Goal: Use online tool/utility: Utilize a website feature to perform a specific function

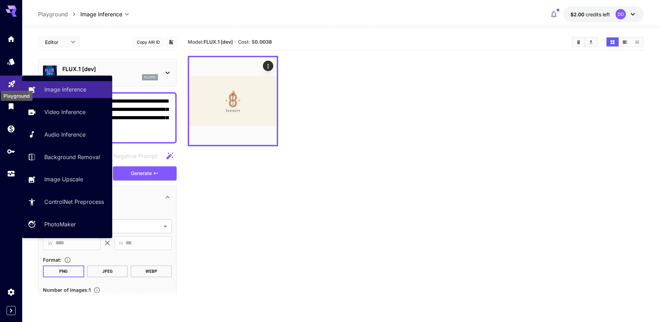
click at [12, 82] on icon "Playground" at bounding box center [11, 82] width 7 height 7
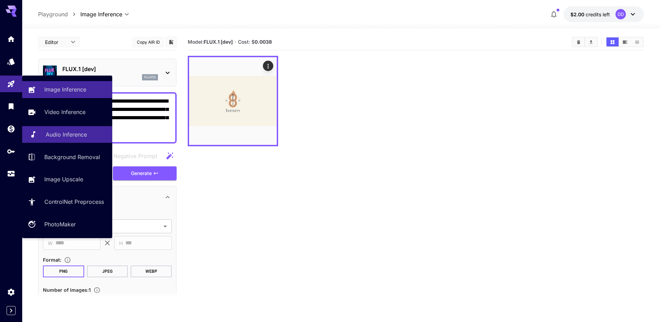
click at [76, 135] on p "Audio Inference" at bounding box center [66, 134] width 41 height 8
type input "**********"
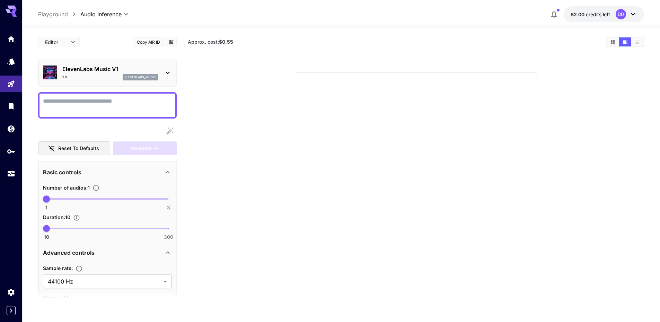
click at [107, 76] on div "1.0 elevenlabs_music" at bounding box center [110, 77] width 96 height 6
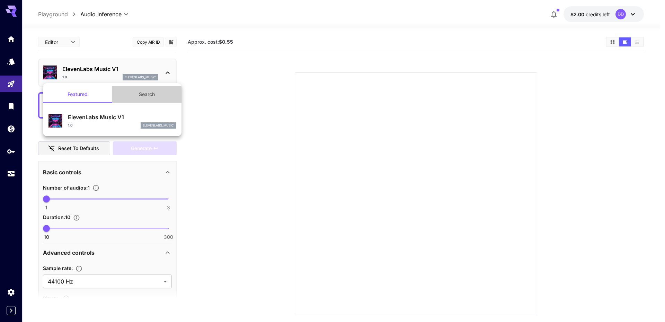
click at [145, 96] on button "Search" at bounding box center [146, 94] width 69 height 17
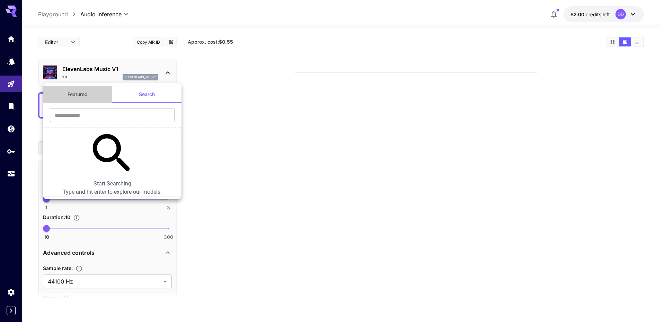
click at [84, 96] on button "Featured" at bounding box center [77, 94] width 69 height 17
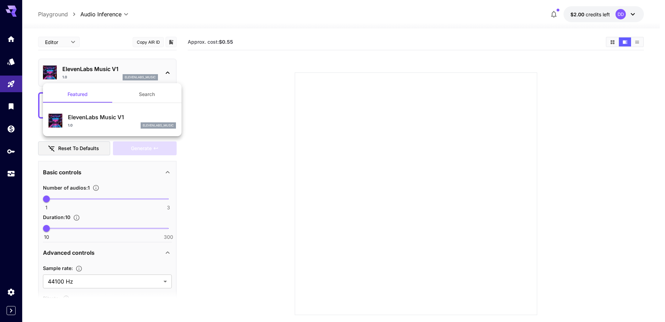
click at [13, 108] on div at bounding box center [332, 161] width 665 height 322
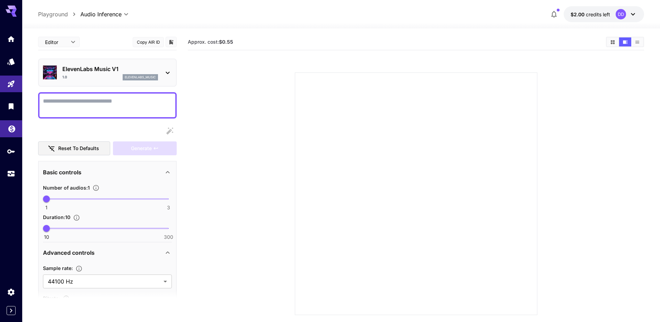
click at [10, 130] on icon "Wallet" at bounding box center [11, 126] width 7 height 7
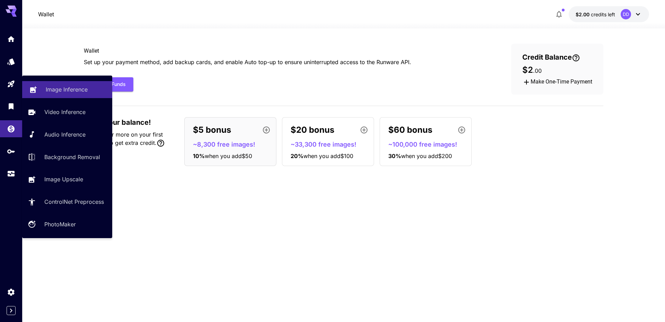
click at [54, 89] on p "Image Inference" at bounding box center [67, 89] width 42 height 8
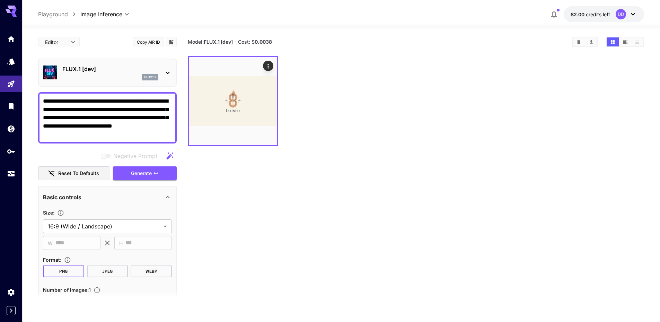
click at [79, 76] on div "flux1d" at bounding box center [110, 77] width 96 height 6
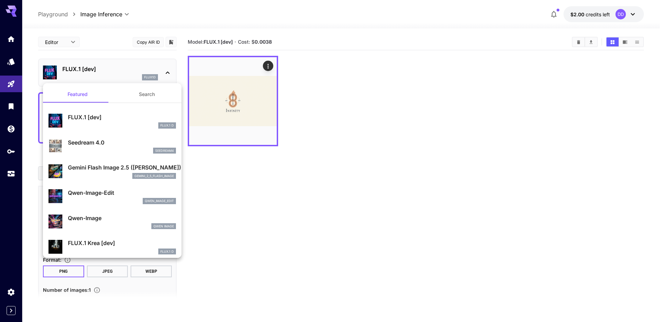
click at [79, 76] on div at bounding box center [332, 161] width 665 height 322
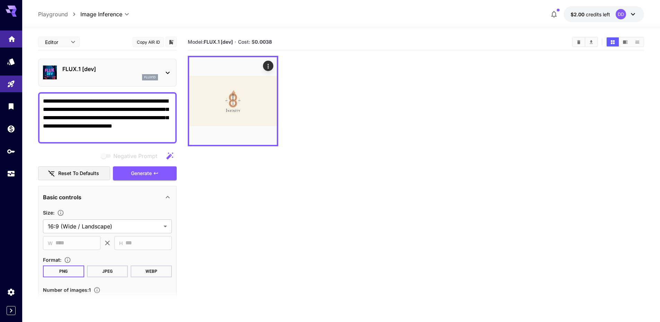
click at [16, 43] on link at bounding box center [11, 38] width 22 height 17
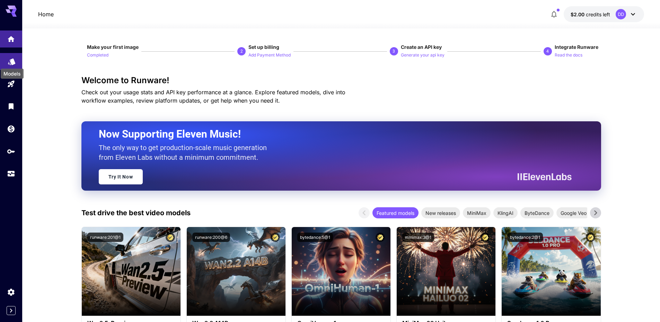
click at [14, 63] on icon "Models" at bounding box center [12, 59] width 8 height 8
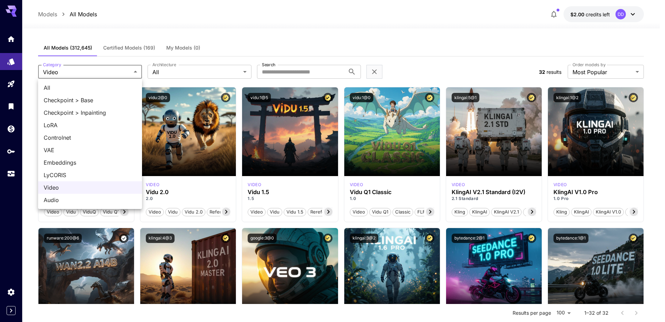
click at [200, 76] on div at bounding box center [332, 161] width 665 height 322
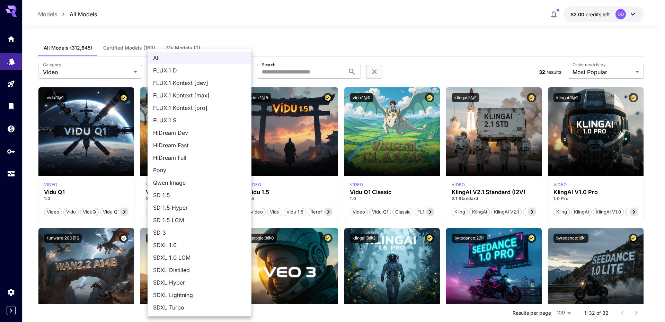
click at [122, 60] on div at bounding box center [332, 161] width 665 height 322
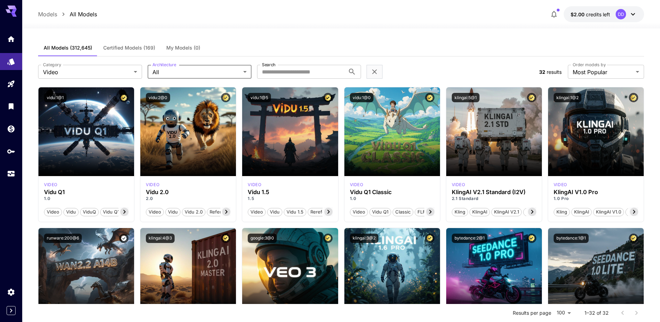
click at [129, 50] on span "Certified Models (169)" at bounding box center [129, 48] width 52 height 6
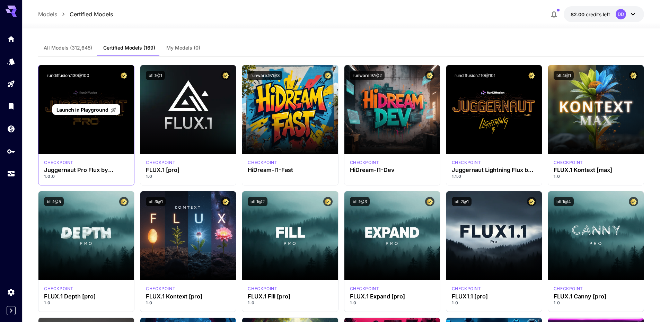
scroll to position [35, 0]
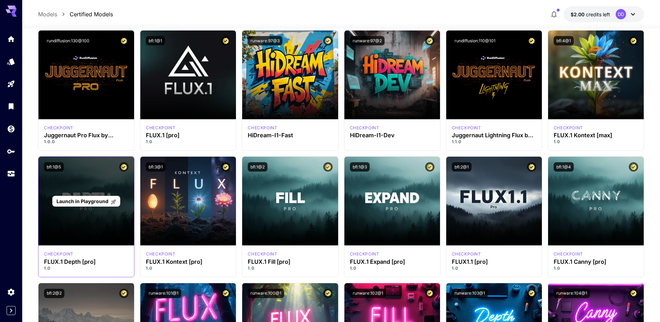
click at [88, 192] on div "Launch in Playground" at bounding box center [86, 201] width 96 height 89
click at [94, 202] on span "Launch in Playground" at bounding box center [82, 201] width 52 height 6
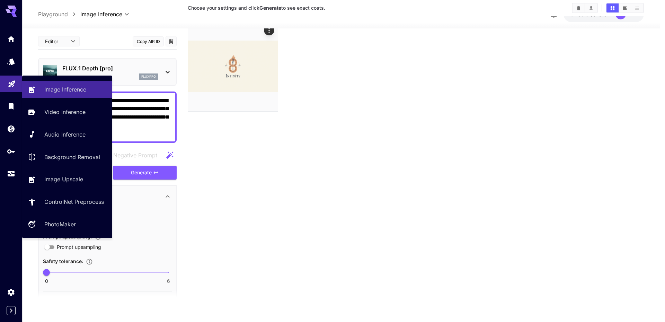
click at [5, 83] on link at bounding box center [11, 83] width 22 height 17
click at [50, 87] on p "Image Inference" at bounding box center [67, 89] width 42 height 8
click at [15, 84] on icon "Playground" at bounding box center [12, 82] width 8 height 8
click at [61, 110] on p "Video Inference" at bounding box center [66, 112] width 41 height 8
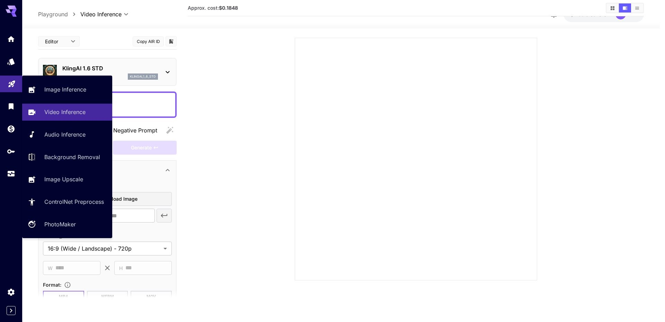
click at [15, 82] on icon "Playground" at bounding box center [12, 82] width 8 height 8
type input "**********"
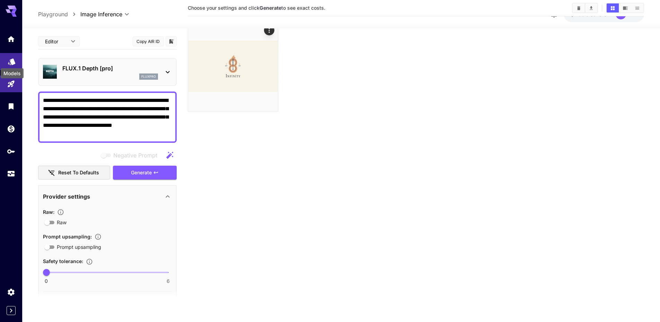
click at [12, 62] on icon "Models" at bounding box center [12, 59] width 8 height 8
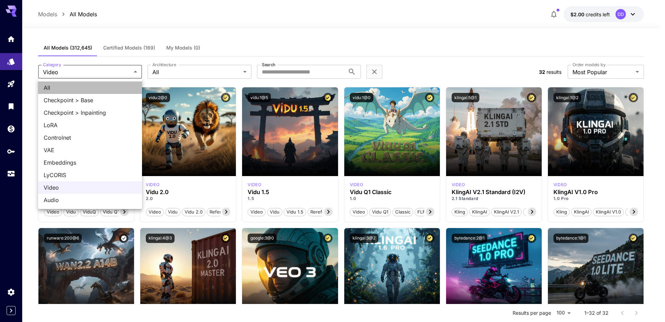
click at [48, 84] on span "All" at bounding box center [90, 87] width 93 height 8
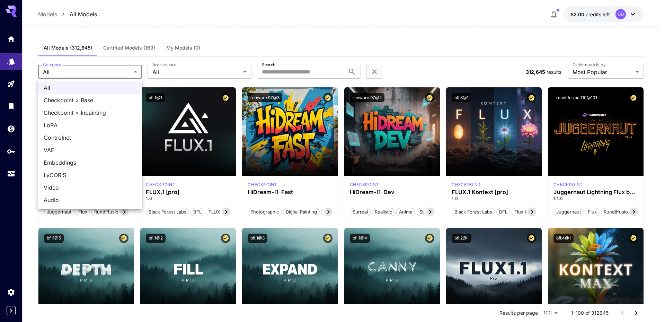
click at [79, 127] on span "LoRA" at bounding box center [90, 125] width 93 height 8
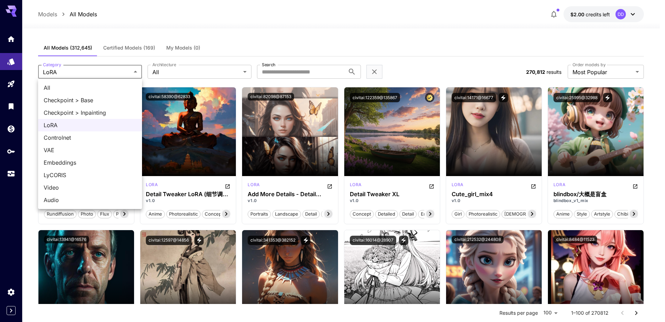
click at [80, 100] on span "Checkpoint > Base" at bounding box center [90, 100] width 93 height 8
type input "**********"
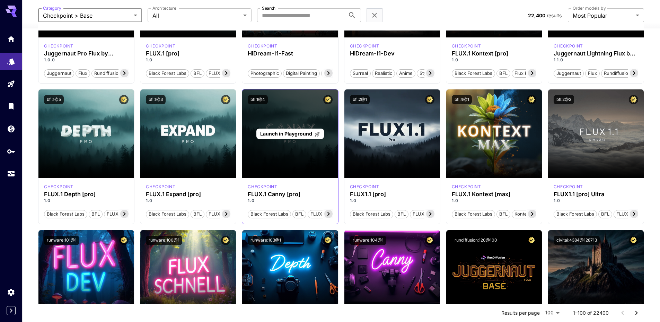
scroll to position [208, 0]
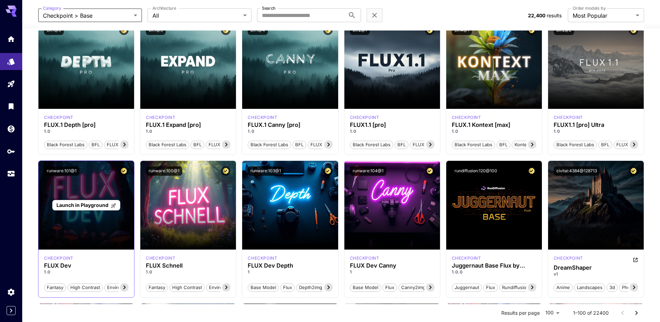
click at [91, 227] on div "Launch in Playground" at bounding box center [86, 205] width 96 height 89
click at [95, 205] on span "Launch in Playground" at bounding box center [82, 205] width 52 height 6
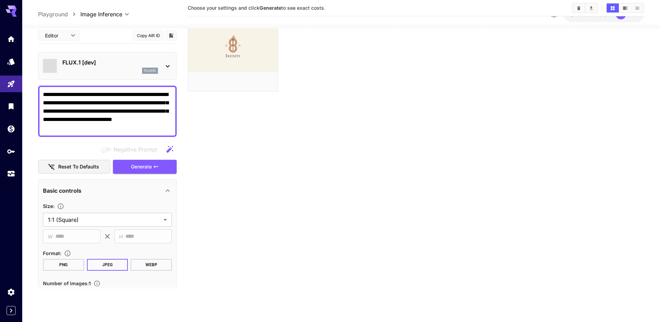
scroll to position [55, 0]
click at [8, 56] on icon "Models" at bounding box center [12, 59] width 8 height 8
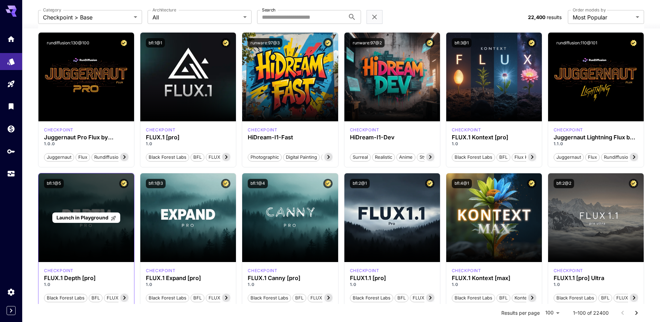
click at [86, 216] on span "Launch in Playground" at bounding box center [82, 217] width 52 height 6
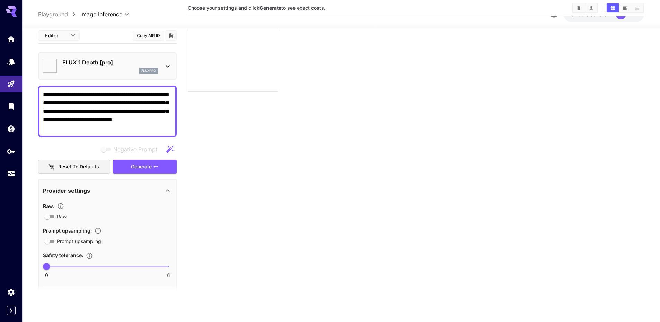
type input "**"
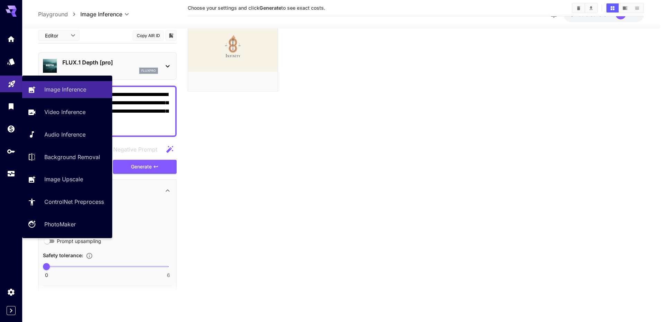
click at [14, 85] on icon "Playground" at bounding box center [12, 82] width 8 height 8
click at [78, 91] on p "Image Inference" at bounding box center [67, 89] width 42 height 8
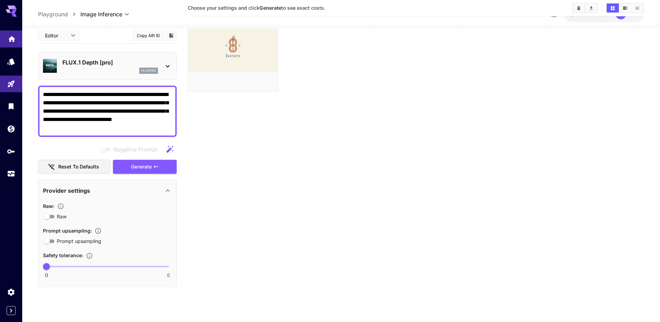
click at [8, 35] on icon "Home" at bounding box center [12, 37] width 8 height 8
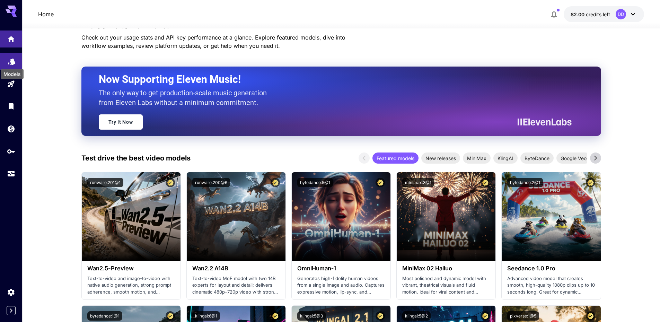
click at [14, 63] on icon "Models" at bounding box center [12, 59] width 8 height 8
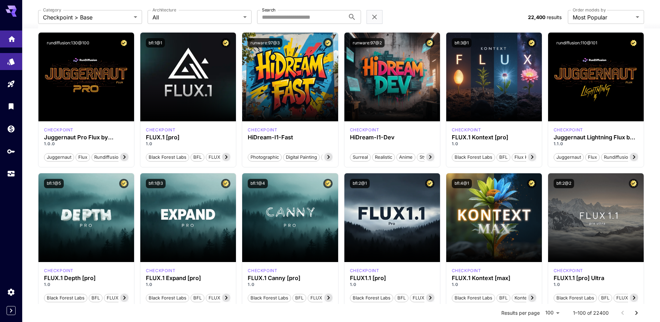
click at [15, 40] on icon "Home" at bounding box center [12, 37] width 8 height 8
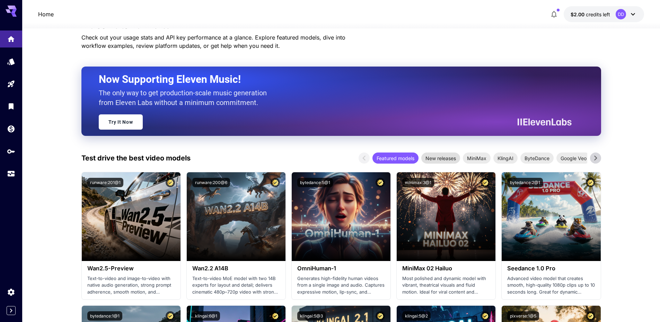
click at [434, 156] on span "New releases" at bounding box center [440, 157] width 39 height 7
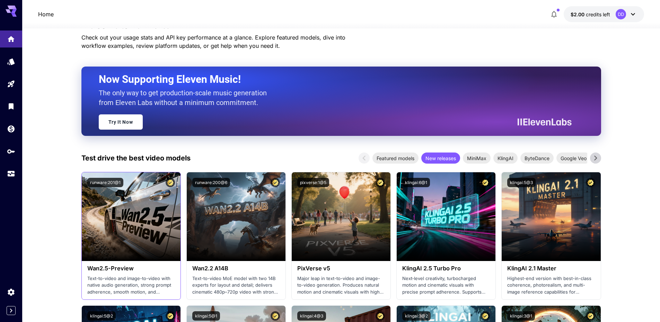
scroll to position [124, 0]
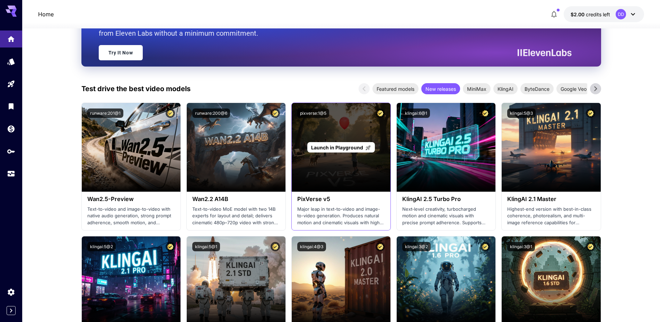
click at [332, 172] on div "Launch in Playground" at bounding box center [341, 147] width 99 height 89
click at [339, 144] on span "Launch in Playground" at bounding box center [337, 147] width 52 height 6
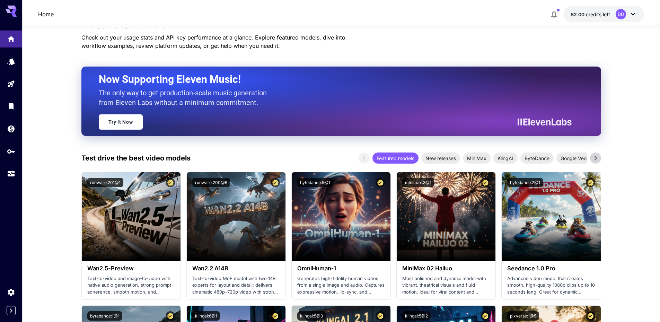
scroll to position [124, 0]
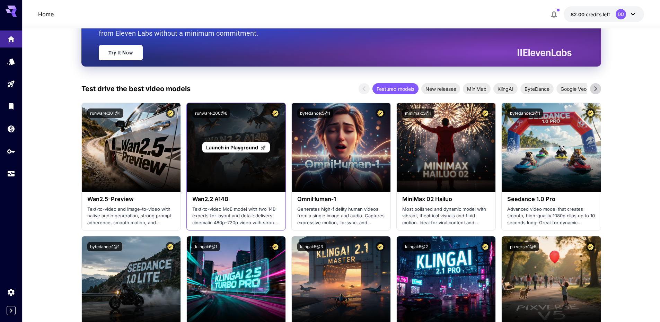
click at [216, 154] on div "Launch in Playground" at bounding box center [236, 147] width 99 height 89
click at [219, 149] on span "Launch in Playground" at bounding box center [232, 147] width 52 height 6
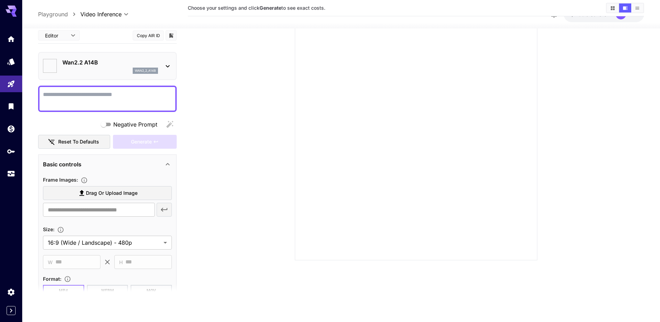
type input "**********"
type input "****"
type input "***"
type input "**"
type input "*"
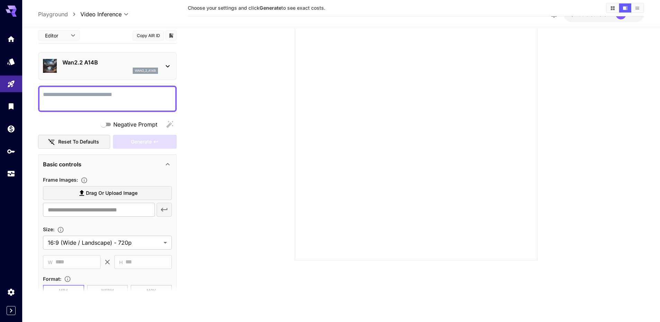
click at [116, 194] on span "Drag or upload image" at bounding box center [112, 193] width 52 height 9
click at [0, 0] on input "Drag or upload image" at bounding box center [0, 0] width 0 height 0
type input "**********"
click at [101, 97] on textarea "Negative Prompt" at bounding box center [107, 98] width 129 height 17
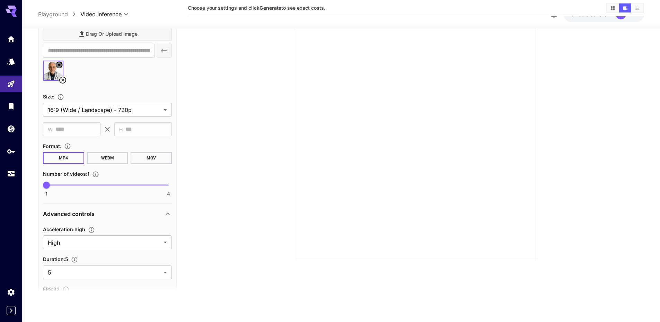
scroll to position [20, 0]
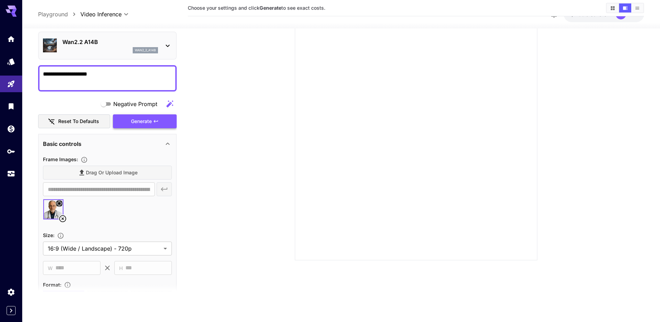
type textarea "**********"
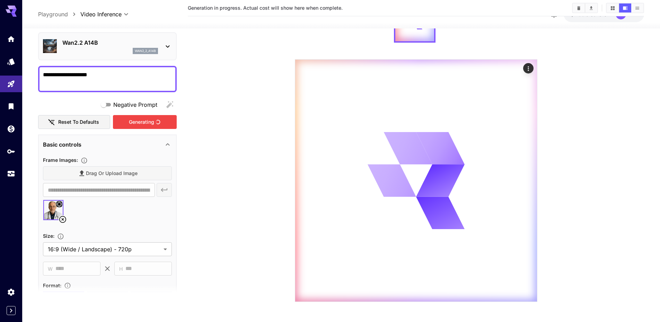
click at [140, 124] on div "Generating" at bounding box center [145, 122] width 64 height 14
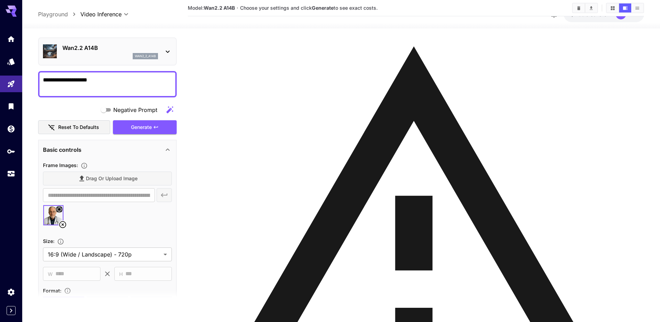
scroll to position [96, 0]
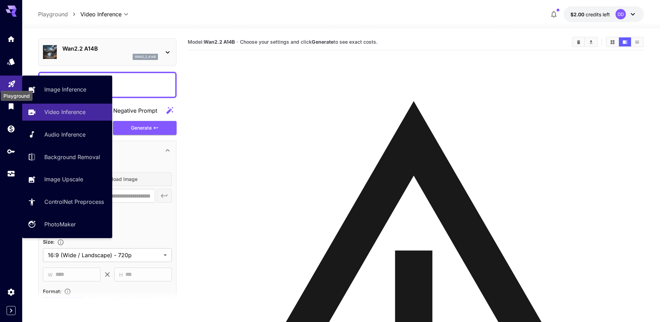
click at [9, 81] on icon "Playground" at bounding box center [11, 82] width 7 height 7
type input "**********"
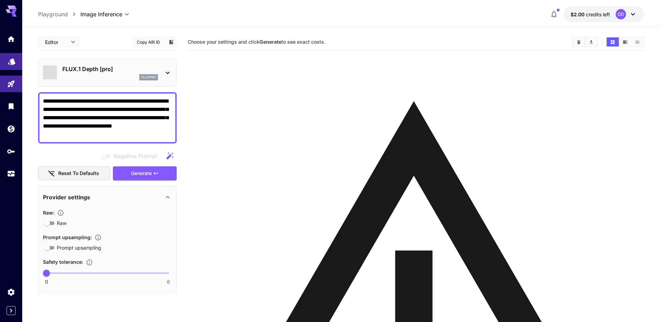
click at [12, 68] on link at bounding box center [11, 61] width 22 height 17
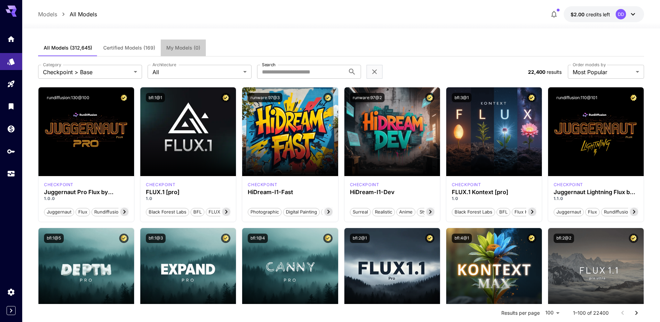
click at [181, 51] on button "My Models (0)" at bounding box center [183, 47] width 45 height 17
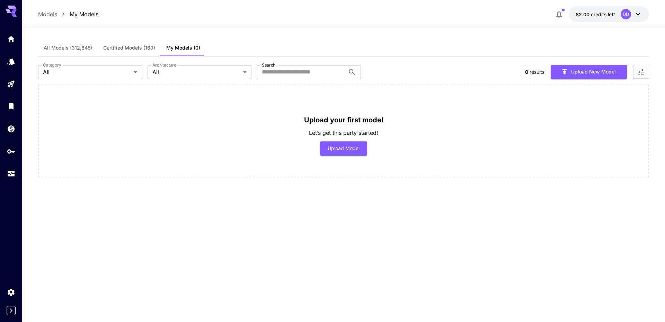
click at [71, 51] on button "All Models (312,645)" at bounding box center [68, 47] width 60 height 17
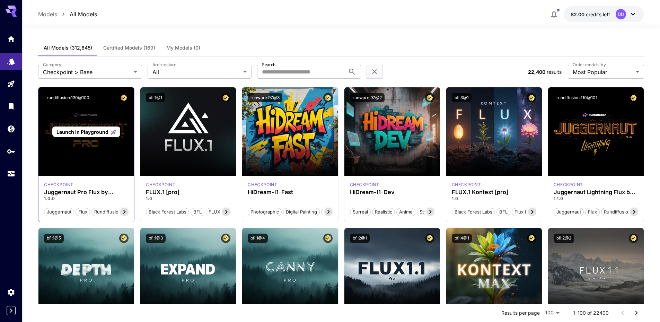
click at [80, 119] on div "Launch in Playground" at bounding box center [86, 131] width 96 height 89
click at [81, 129] on span "Launch in Playground" at bounding box center [82, 132] width 52 height 6
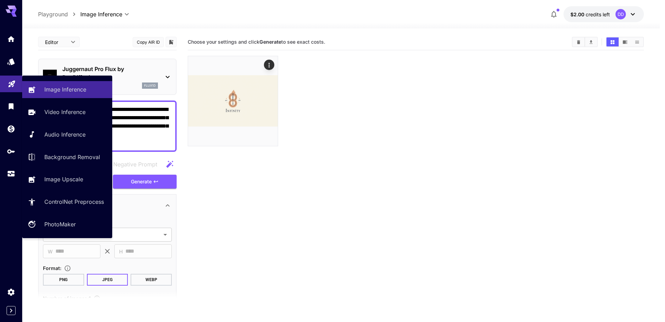
click at [11, 83] on icon "Playground" at bounding box center [11, 82] width 7 height 7
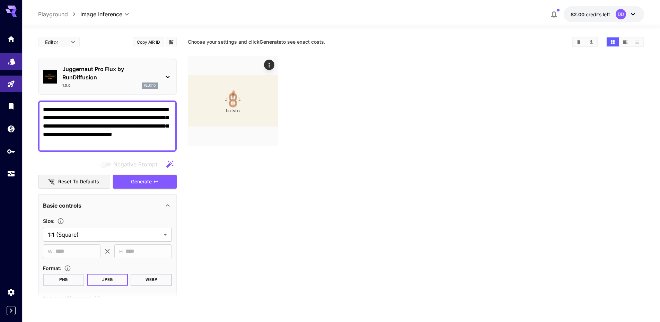
click at [13, 65] on link at bounding box center [11, 61] width 22 height 17
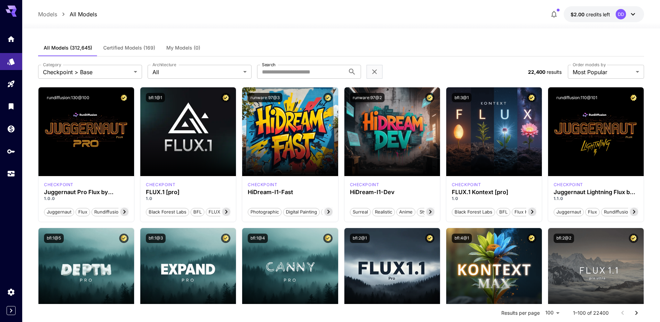
click at [593, 68] on label "Order models by" at bounding box center [588, 65] width 33 height 6
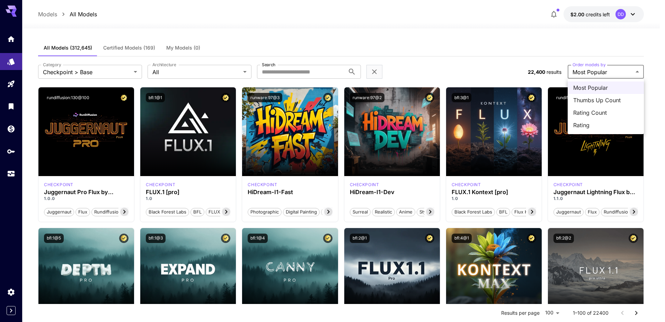
click at [596, 127] on span "Rating" at bounding box center [605, 125] width 65 height 8
type input "******"
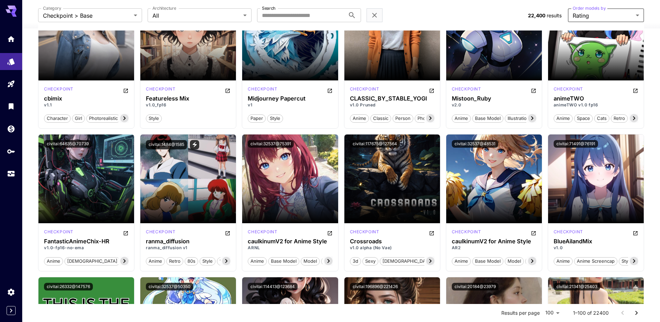
scroll to position [416, 0]
